Goal: Task Accomplishment & Management: Use online tool/utility

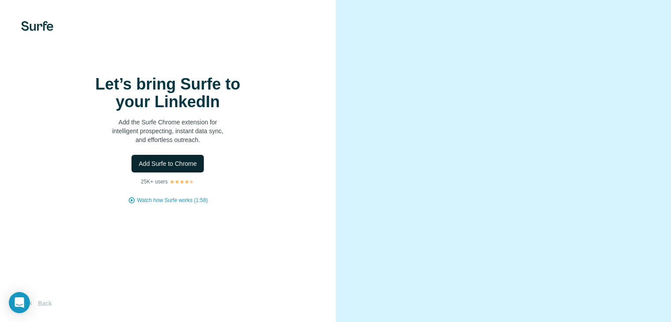
click at [166, 168] on span "Add Surfe to Chrome" at bounding box center [168, 163] width 58 height 9
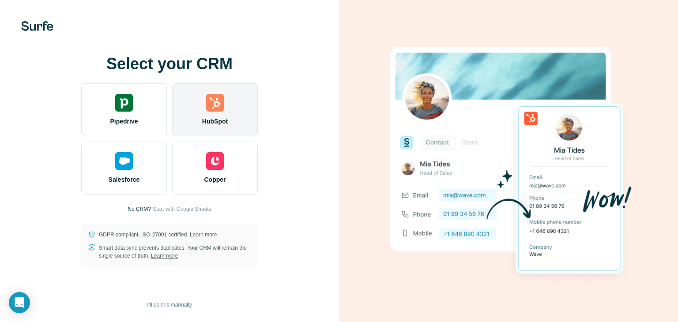
click at [211, 124] on span "HubSpot" at bounding box center [215, 121] width 26 height 9
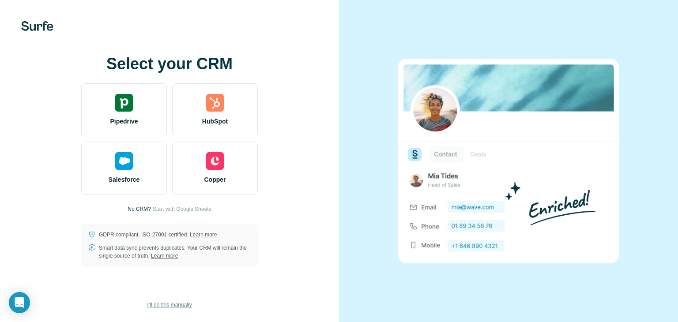
click at [181, 309] on button "I’ll do this manually" at bounding box center [169, 304] width 57 height 13
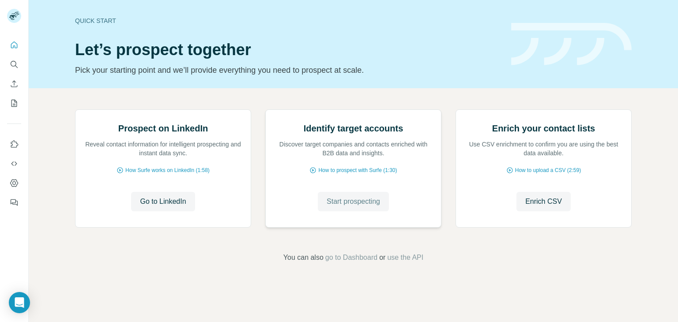
scroll to position [59, 0]
click at [176, 207] on span "Go to LinkedIn" at bounding box center [163, 201] width 46 height 11
